Goal: Information Seeking & Learning: Learn about a topic

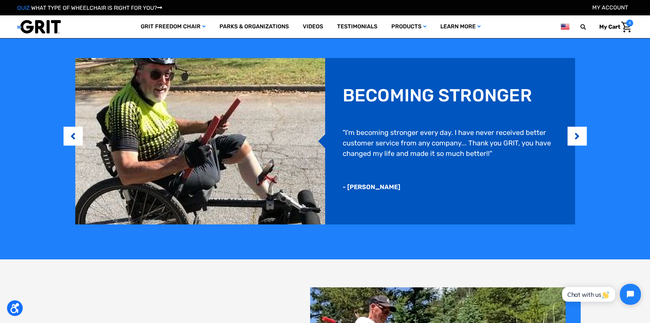
scroll to position [622, 0]
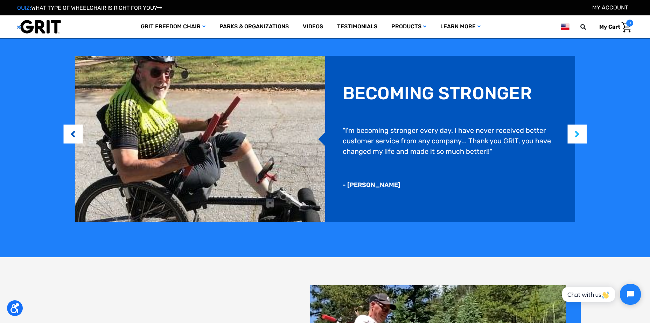
click at [513, 132] on button "Next" at bounding box center [576, 133] width 7 height 21
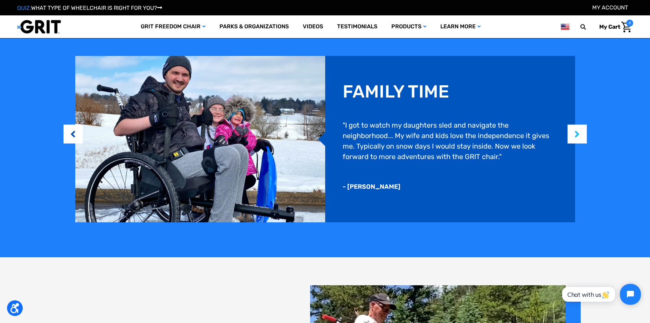
click at [513, 132] on button "Next" at bounding box center [576, 133] width 7 height 21
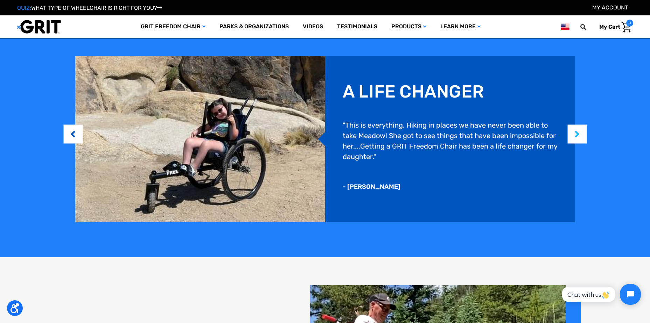
click at [513, 130] on button "Next" at bounding box center [576, 133] width 7 height 21
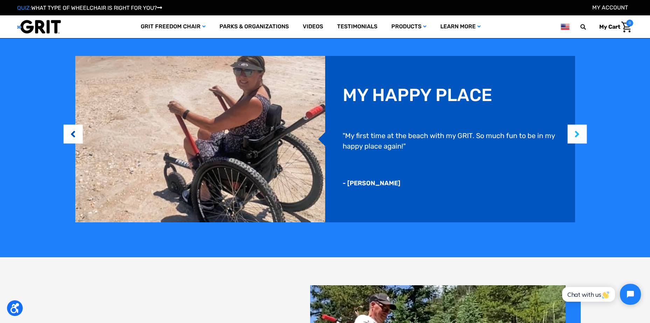
click at [513, 130] on button "Next" at bounding box center [576, 133] width 7 height 21
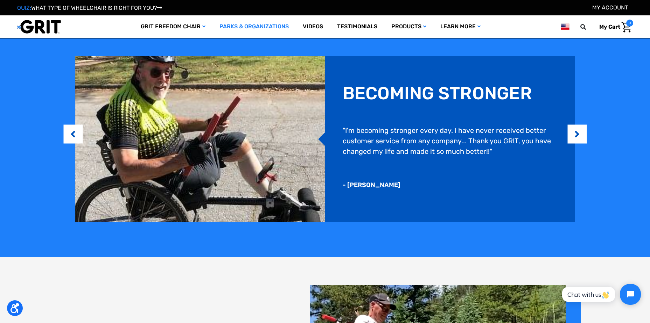
click at [272, 28] on link "Parks & Organizations" at bounding box center [253, 26] width 83 height 23
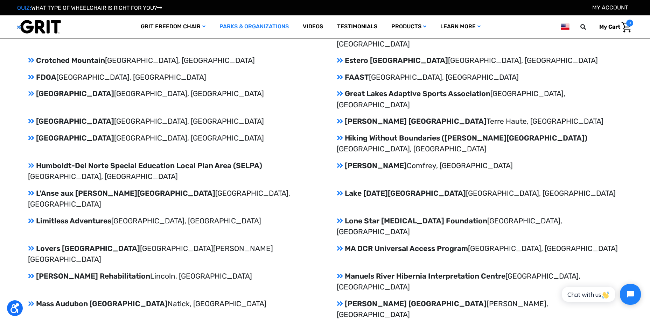
scroll to position [945, 0]
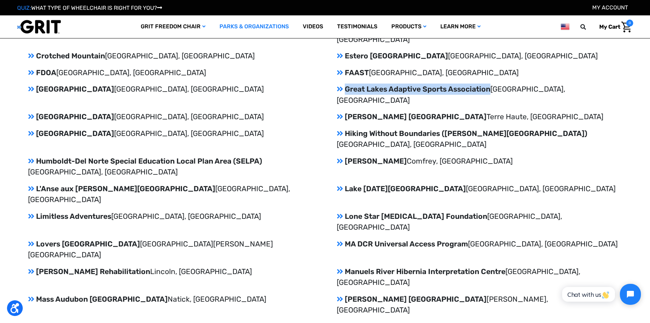
drag, startPoint x: 347, startPoint y: 77, endPoint x: 491, endPoint y: 82, distance: 144.2
click at [491, 84] on p "Great Lakes Adaptive Sports Association [GEOGRAPHIC_DATA], [GEOGRAPHIC_DATA]" at bounding box center [479, 95] width 285 height 22
click at [595, 88] on div "Achieve [GEOGRAPHIC_DATA], [GEOGRAPHIC_DATA] [GEOGRAPHIC_DATA] Adventures [GEOG…" at bounding box center [325, 239] width 594 height 664
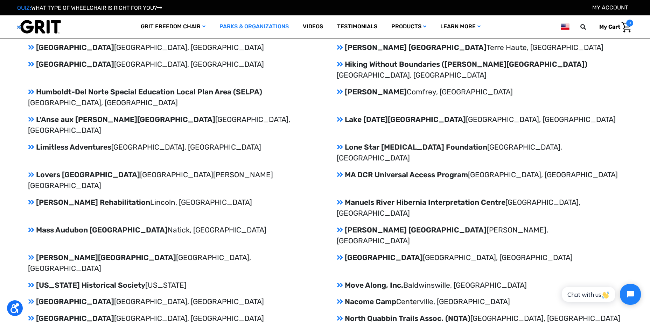
scroll to position [1015, 0]
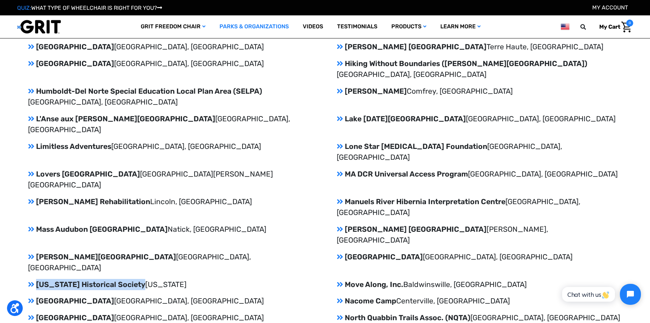
drag, startPoint x: 140, startPoint y: 175, endPoint x: 37, endPoint y: 176, distance: 102.5
click at [37, 279] on p "[US_STATE] Historical Society [US_STATE]" at bounding box center [170, 284] width 285 height 11
click at [601, 141] on p "Lone Star [MEDICAL_DATA] Foundation [GEOGRAPHIC_DATA], [GEOGRAPHIC_DATA]" at bounding box center [479, 152] width 285 height 22
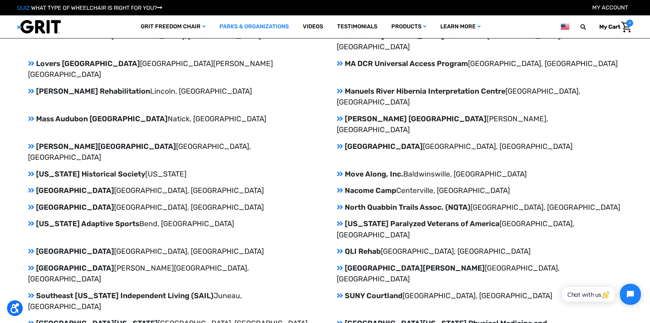
scroll to position [1155, 0]
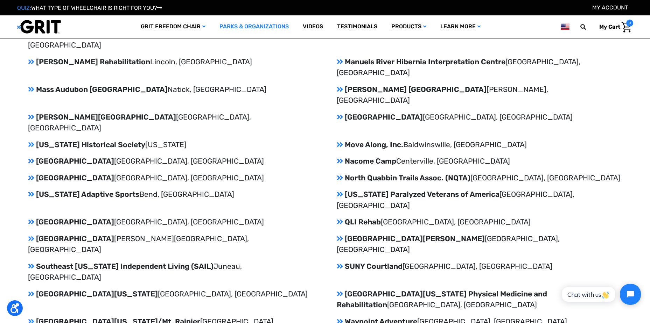
drag, startPoint x: 38, startPoint y: 183, endPoint x: 102, endPoint y: 185, distance: 64.0
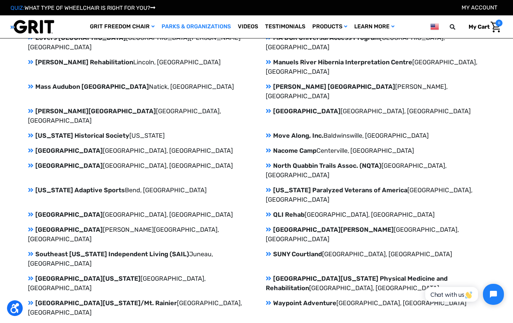
scroll to position [1044, 0]
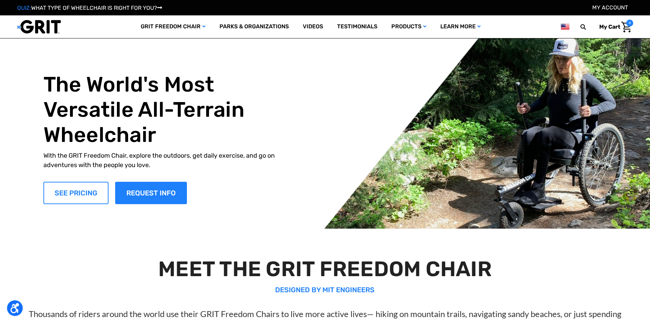
click at [86, 192] on link "SEE PRICING" at bounding box center [75, 193] width 65 height 22
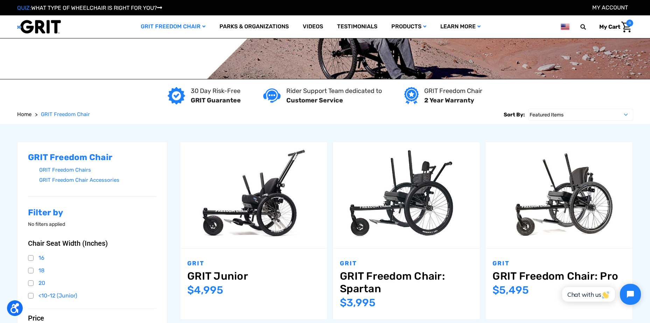
scroll to position [70, 0]
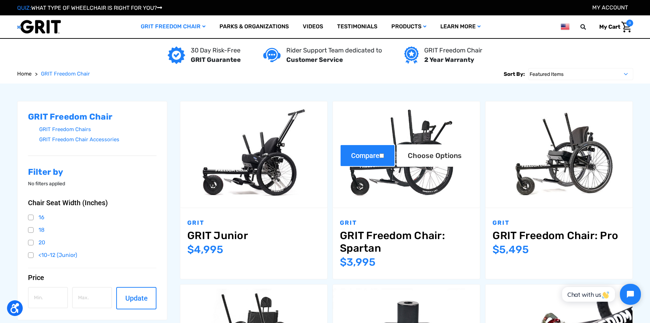
click at [383, 152] on label "Compare" at bounding box center [367, 155] width 55 height 22
click at [383, 154] on input "Compare" at bounding box center [381, 156] width 5 height 5
checkbox input "true"
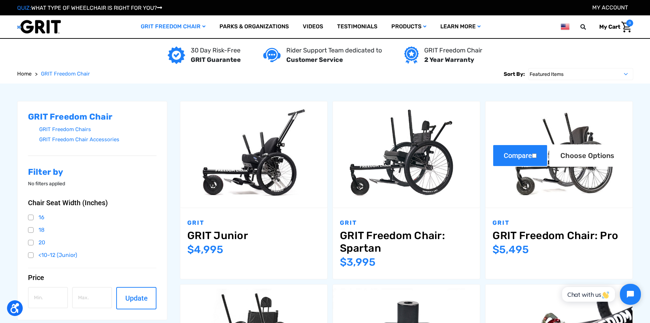
click at [536, 154] on input "Compare" at bounding box center [534, 156] width 5 height 5
checkbox input "true"
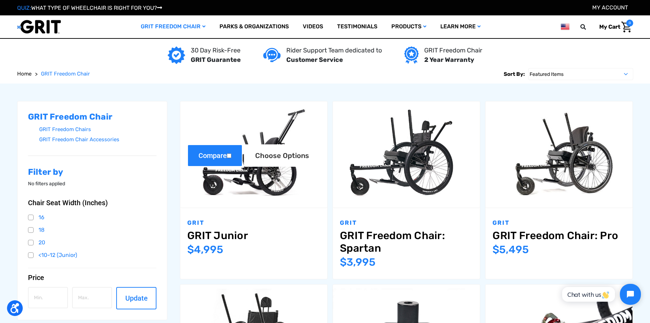
click at [228, 155] on input "Compare" at bounding box center [229, 156] width 5 height 5
checkbox input "true"
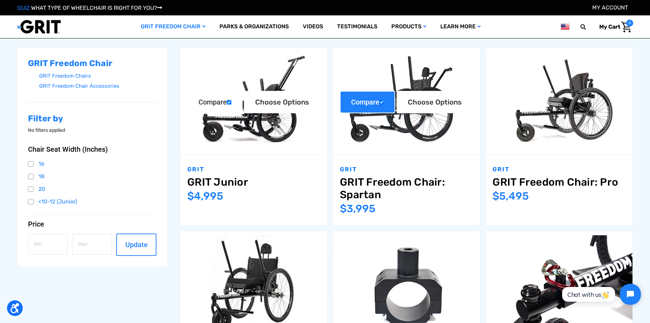
scroll to position [140, 0]
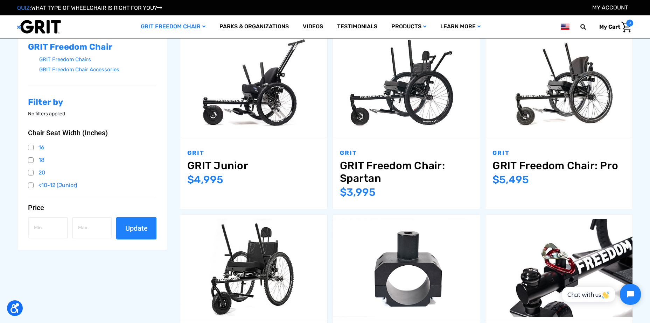
click at [147, 220] on button "Update" at bounding box center [136, 228] width 40 height 22
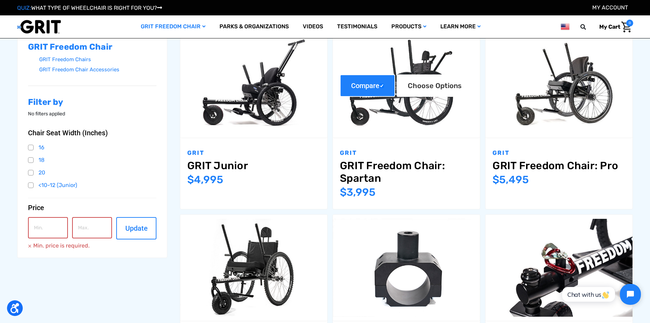
click at [353, 90] on label "Compare" at bounding box center [367, 86] width 55 height 22
click at [379, 88] on input "Compare" at bounding box center [381, 86] width 5 height 5
click at [353, 90] on label "Compare" at bounding box center [367, 86] width 55 height 22
click at [379, 88] on input "Compare" at bounding box center [381, 86] width 5 height 5
checkbox input "true"
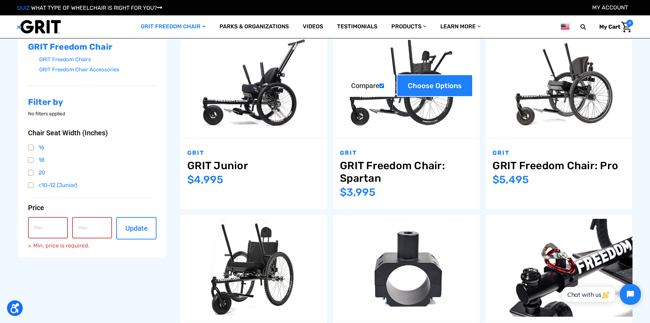
click at [413, 83] on link "Choose Options" at bounding box center [434, 86] width 76 height 22
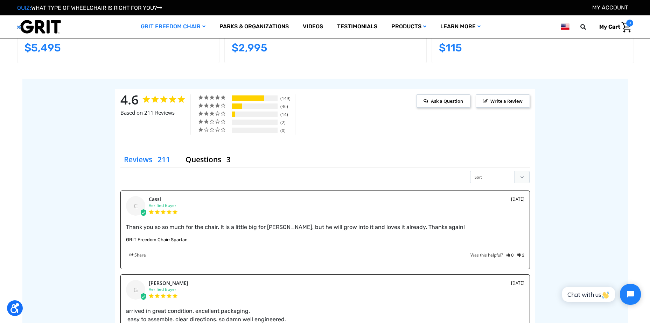
scroll to position [942, 0]
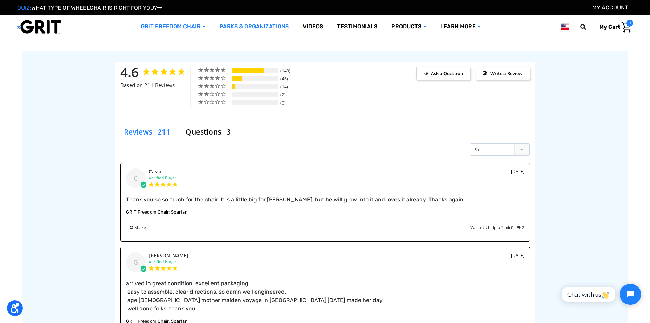
click at [263, 27] on link "Parks & Organizations" at bounding box center [253, 26] width 83 height 23
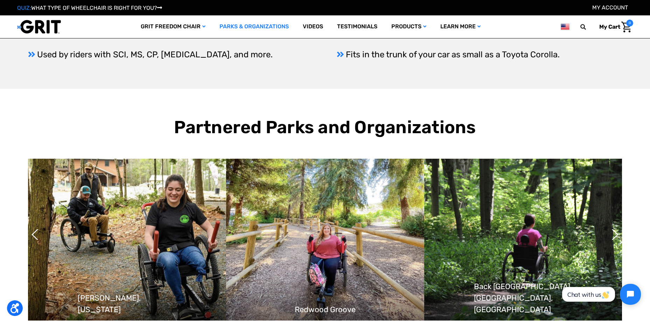
scroll to position [420, 0]
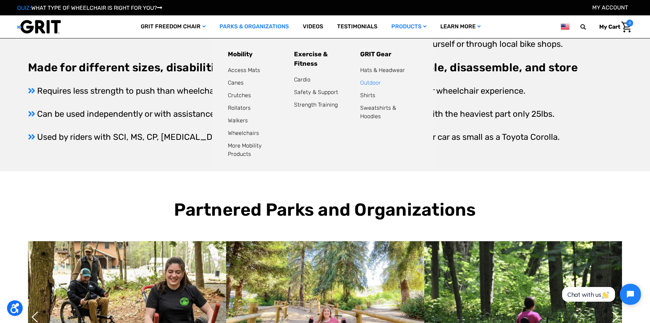
click at [371, 85] on link "Outdoor" at bounding box center [370, 82] width 21 height 7
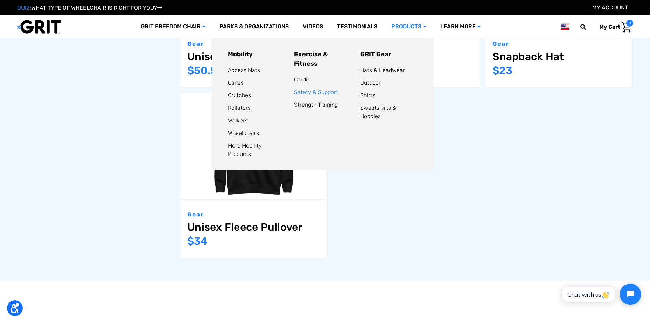
click at [302, 89] on link "Safety & Support" at bounding box center [316, 92] width 44 height 7
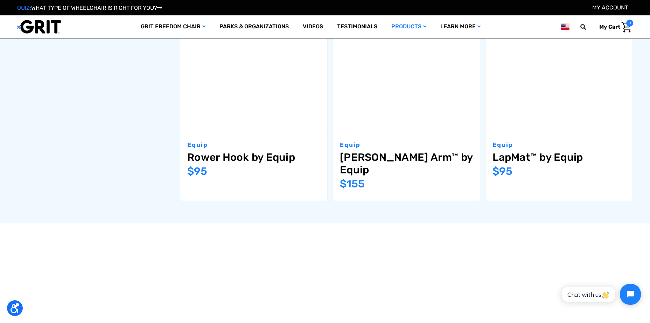
scroll to position [1015, 0]
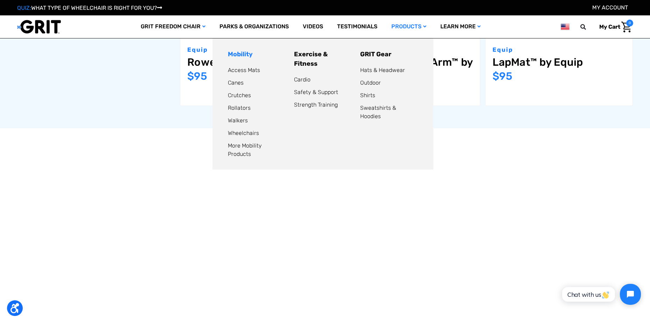
click at [243, 54] on link "Mobility" at bounding box center [240, 54] width 25 height 8
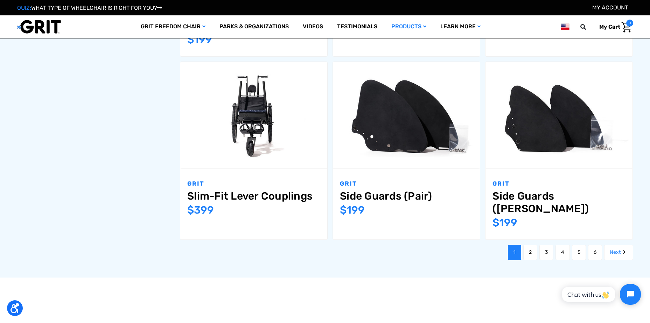
scroll to position [840, 0]
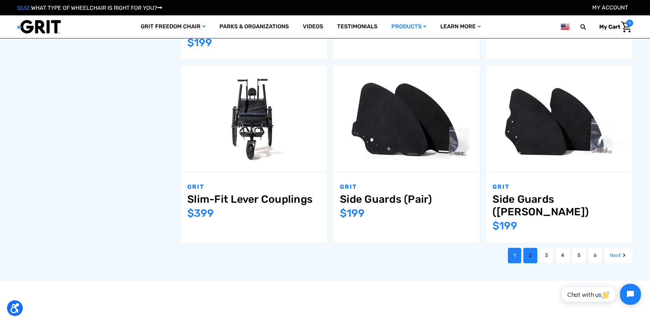
click at [533, 248] on link "2" at bounding box center [530, 255] width 14 height 15
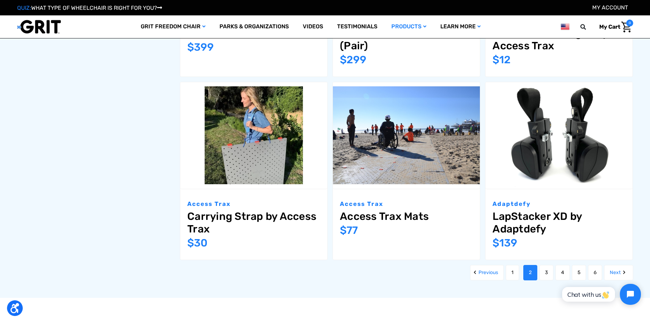
scroll to position [840, 0]
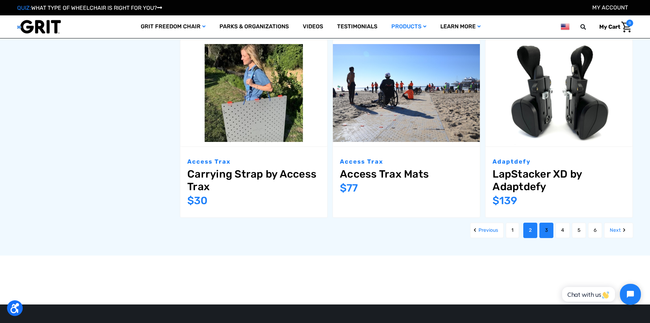
click at [547, 223] on link "3" at bounding box center [546, 230] width 14 height 15
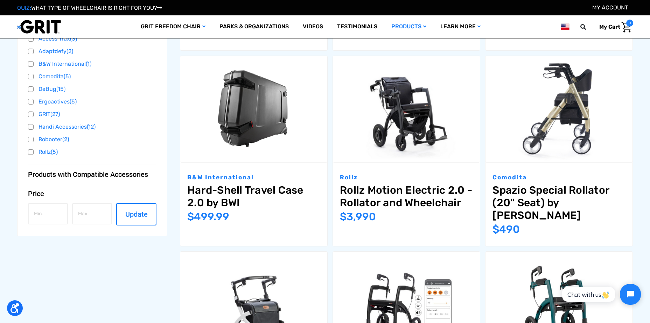
scroll to position [315, 0]
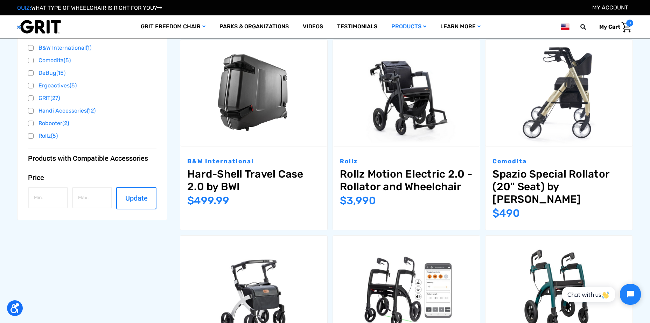
drag, startPoint x: 642, startPoint y: 174, endPoint x: 642, endPoint y: 195, distance: 20.7
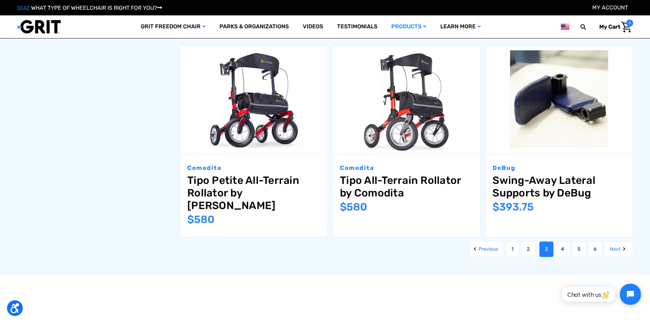
scroll to position [910, 0]
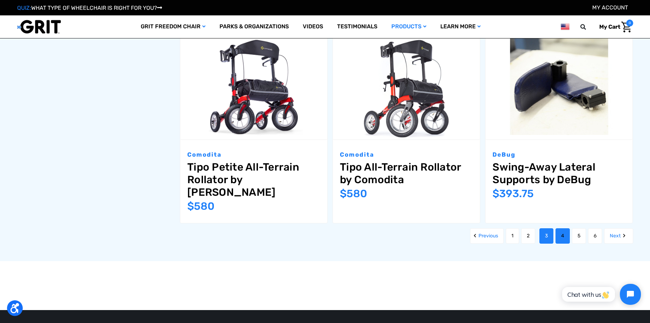
click at [562, 228] on link "4" at bounding box center [562, 235] width 14 height 15
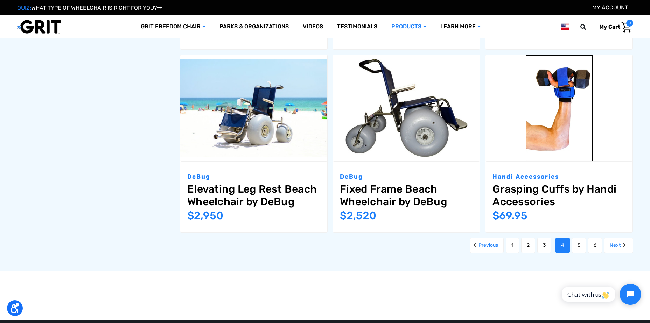
scroll to position [875, 0]
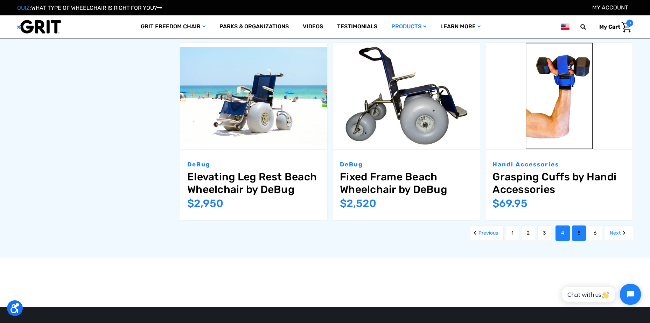
click at [577, 234] on link "5" at bounding box center [579, 233] width 14 height 15
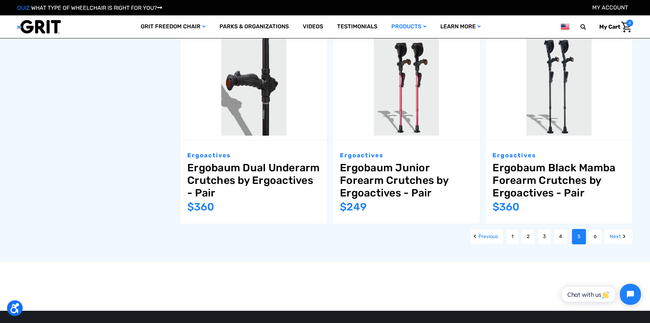
scroll to position [910, 0]
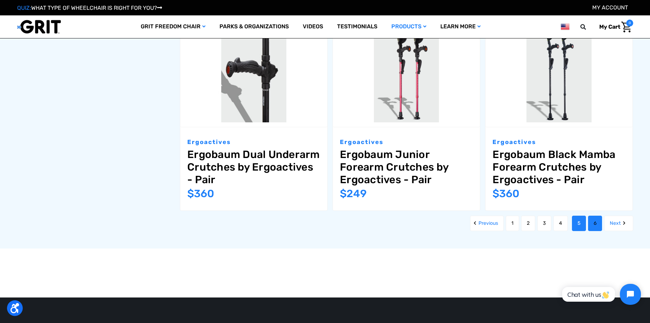
click at [592, 219] on link "6" at bounding box center [595, 223] width 14 height 15
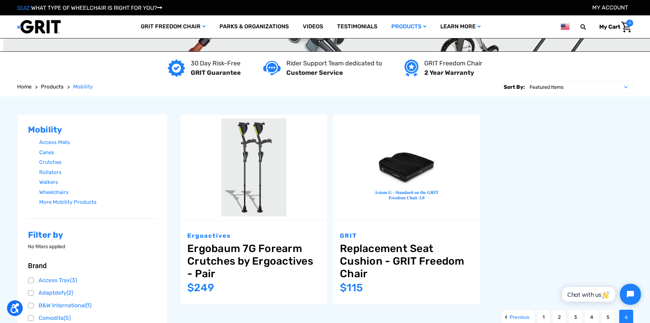
scroll to position [35, 0]
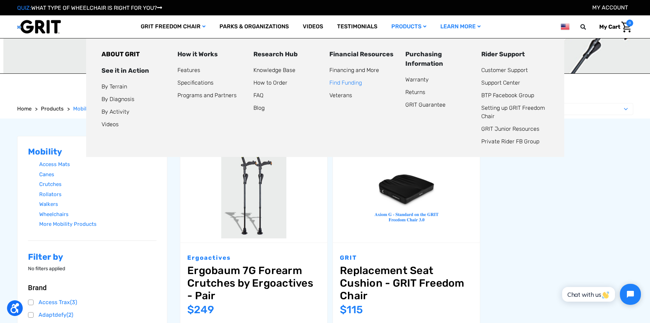
click at [361, 85] on link "Find Funding" at bounding box center [345, 82] width 33 height 7
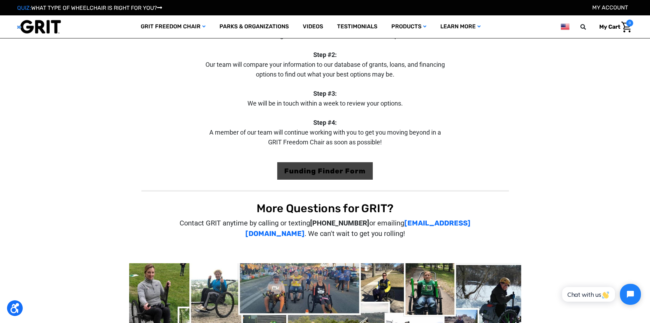
click at [354, 164] on link "Funding Finder Form" at bounding box center [325, 170] width 96 height 17
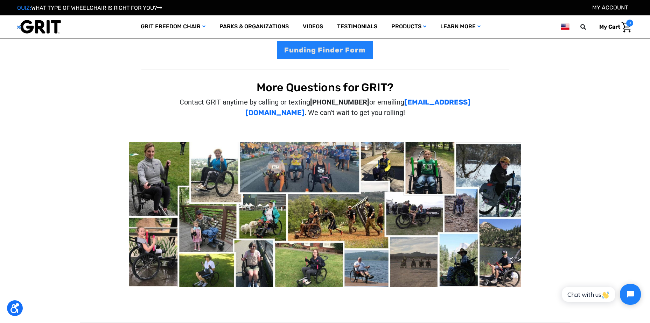
scroll to position [245, 0]
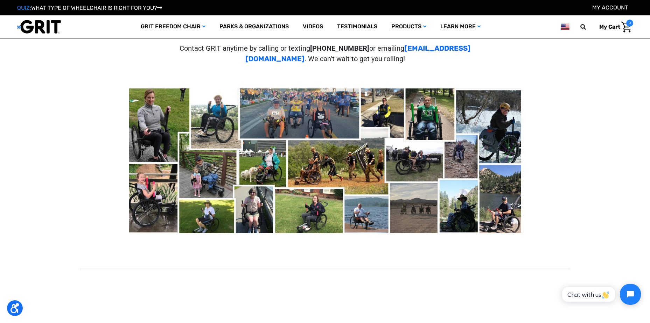
click at [591, 91] on div "More Questions for GRIT? Contact GRIT anytime by calling or texting [PHONE_NUMB…" at bounding box center [325, 153] width 612 height 253
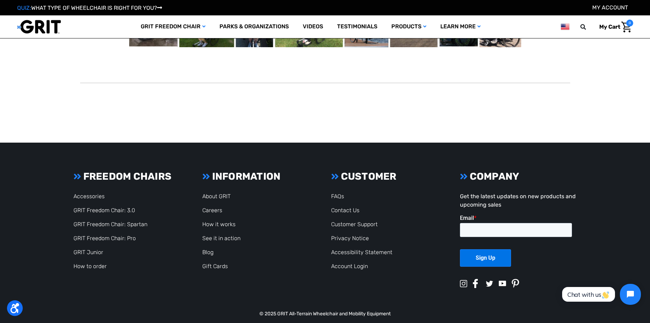
scroll to position [436, 0]
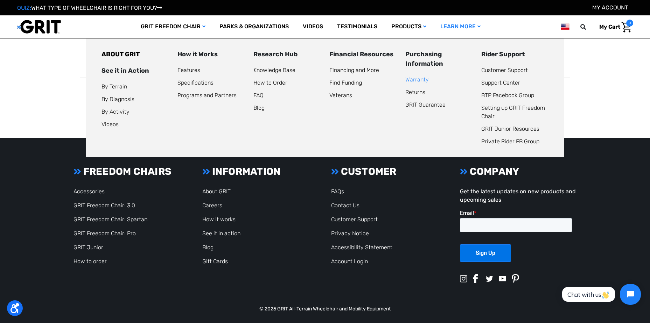
click at [409, 83] on link "Warranty" at bounding box center [416, 79] width 23 height 7
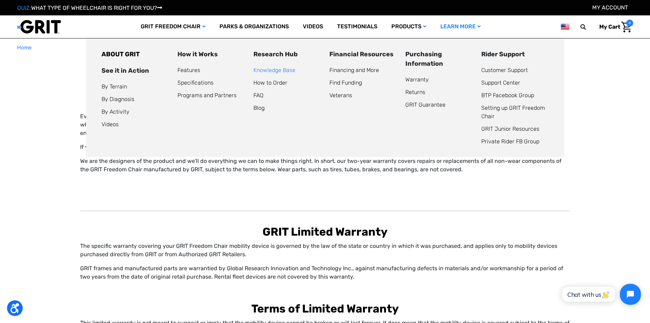
click at [288, 67] on link "Knowledge Base" at bounding box center [274, 70] width 42 height 7
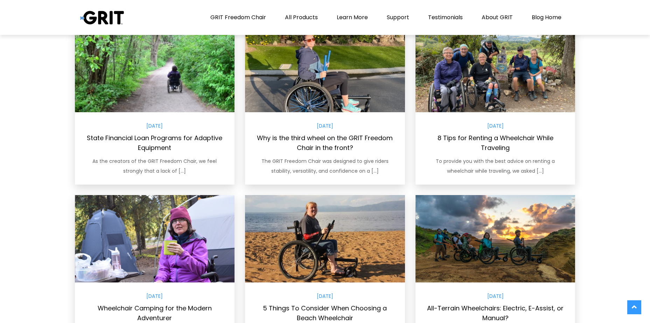
scroll to position [385, 0]
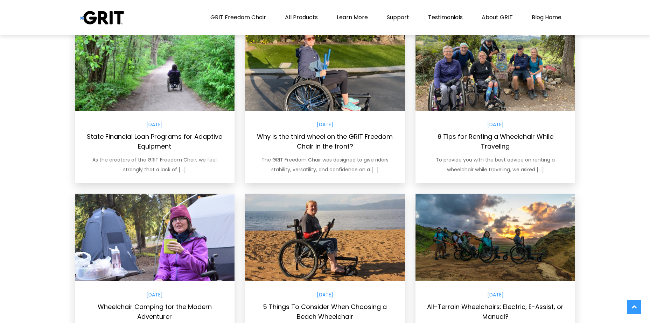
drag, startPoint x: 230, startPoint y: 74, endPoint x: 242, endPoint y: 57, distance: 20.8
click at [242, 57] on article "October 20, 2023 Why is the third wheel on the GRIT Freedom Chair in the front?…" at bounding box center [325, 103] width 170 height 160
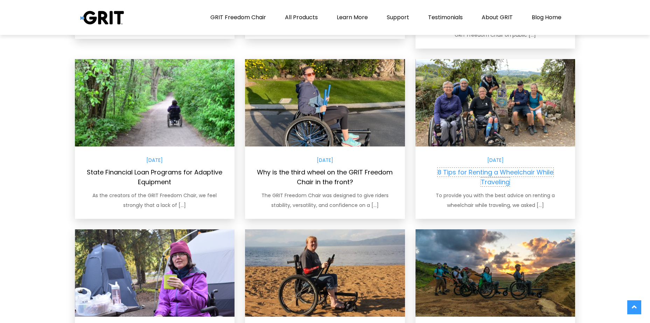
scroll to position [525, 0]
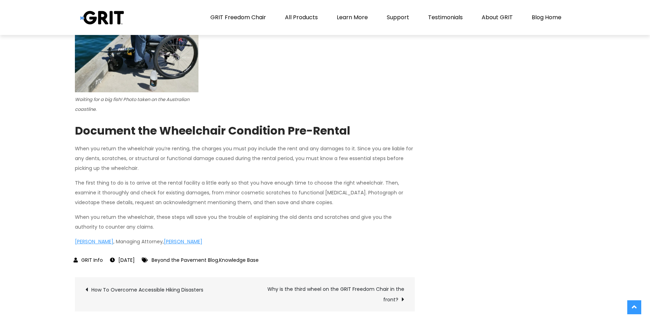
scroll to position [1962, 0]
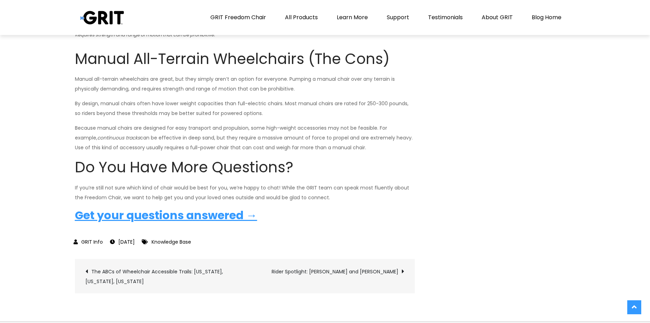
scroll to position [1706, 0]
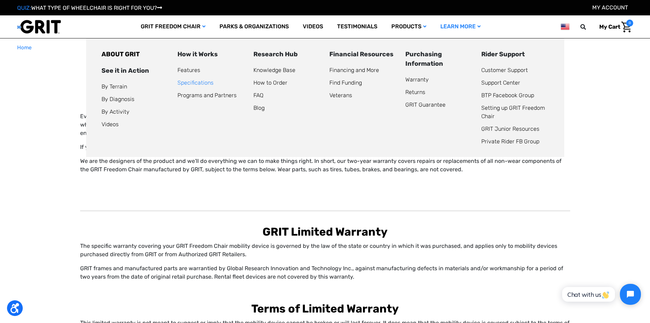
click at [182, 82] on link "Specifications" at bounding box center [195, 82] width 36 height 7
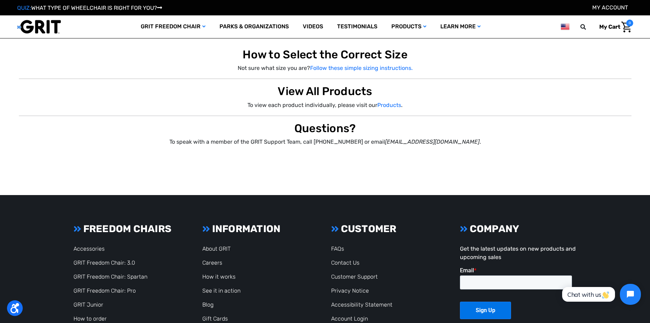
scroll to position [1121, 0]
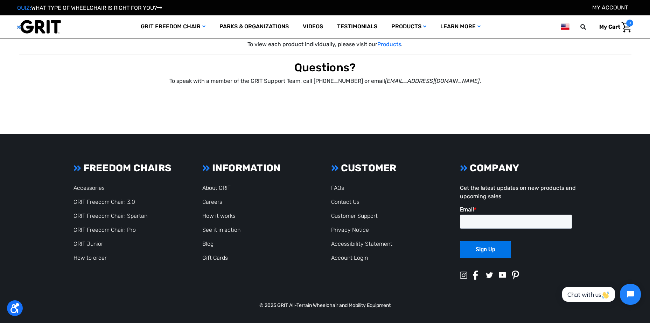
drag, startPoint x: 0, startPoint y: 0, endPoint x: 182, endPoint y: 83, distance: 199.8
drag, startPoint x: 182, startPoint y: 83, endPoint x: 154, endPoint y: 82, distance: 28.0
click at [154, 82] on p "To speak with a member of the GRIT Support Team, call [PHONE_NUMBER] or email […" at bounding box center [325, 81] width 612 height 8
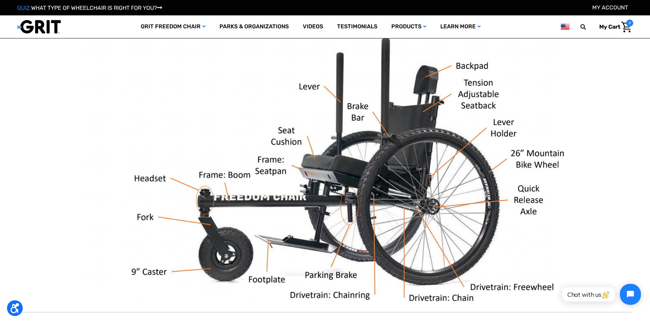
scroll to position [0, 0]
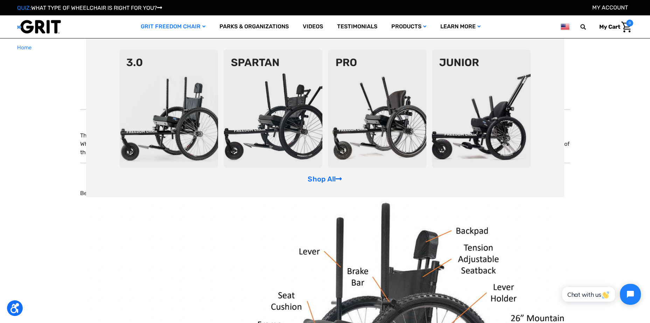
click at [248, 70] on img at bounding box center [273, 109] width 99 height 118
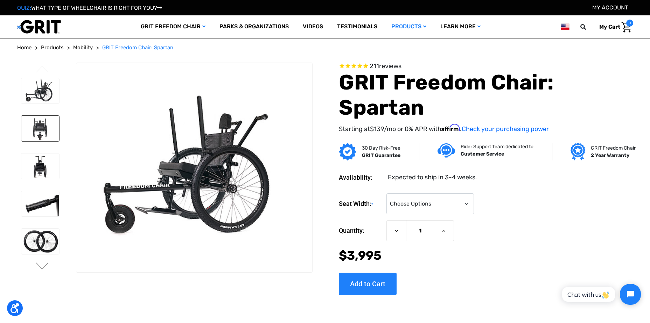
click at [46, 121] on img at bounding box center [40, 129] width 38 height 26
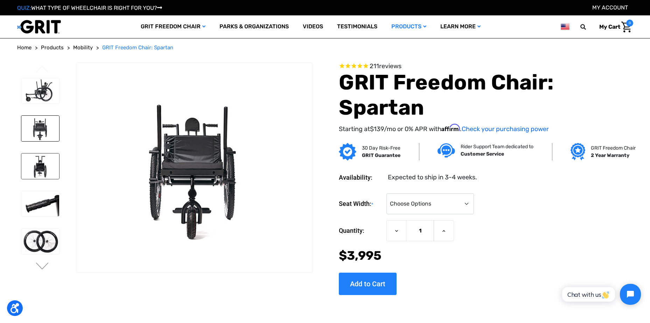
click at [47, 158] on img at bounding box center [40, 167] width 38 height 26
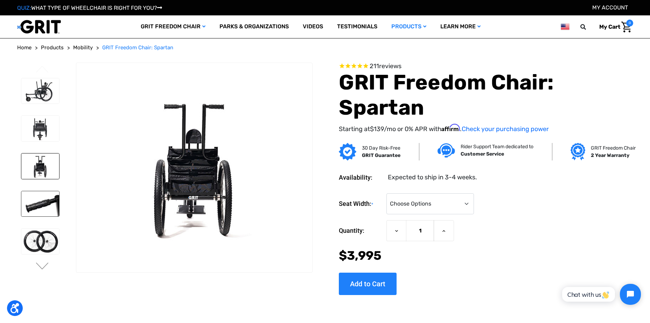
click at [50, 198] on img at bounding box center [40, 204] width 38 height 26
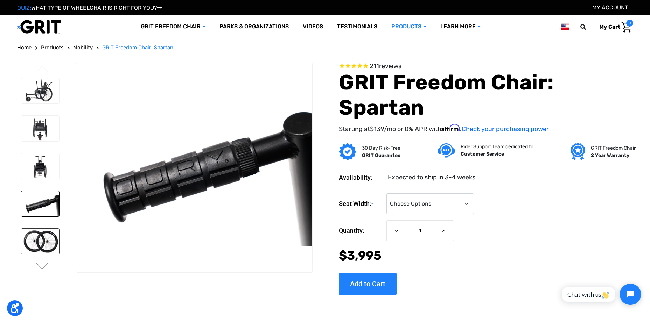
click at [47, 238] on img at bounding box center [40, 242] width 38 height 26
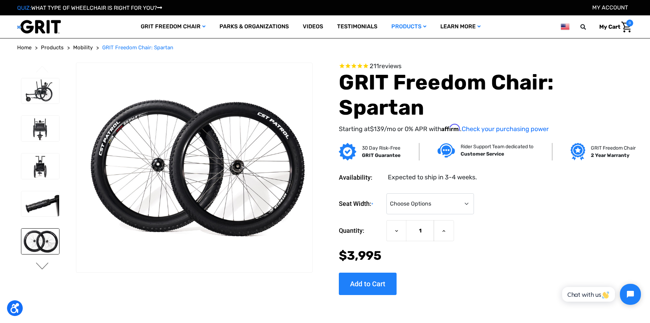
click at [38, 265] on button "Next" at bounding box center [42, 267] width 15 height 8
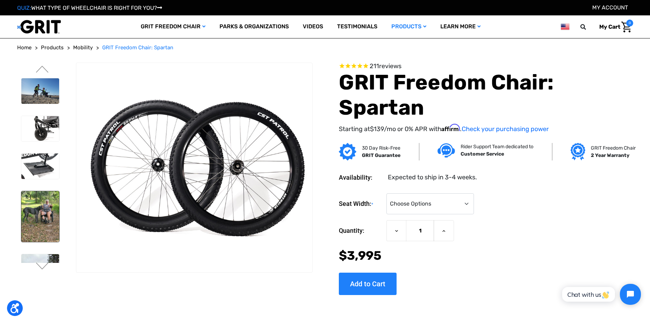
click at [44, 203] on img at bounding box center [40, 216] width 38 height 51
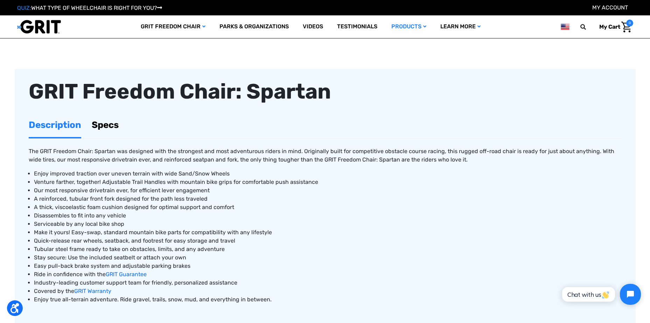
scroll to position [210, 0]
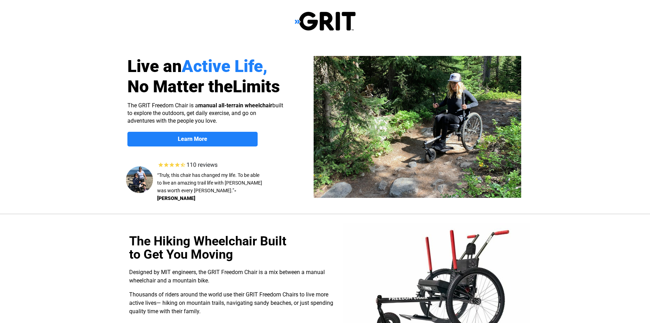
select select "US"
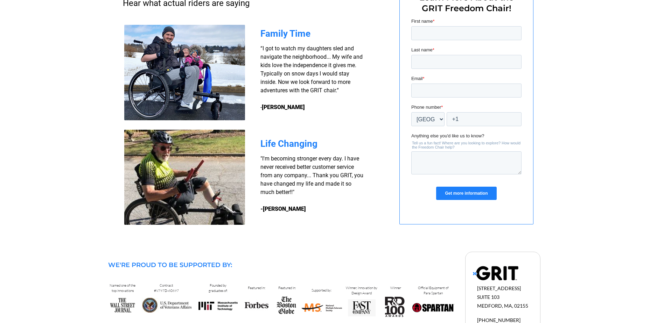
scroll to position [594, 0]
